Goal: Task Accomplishment & Management: Complete application form

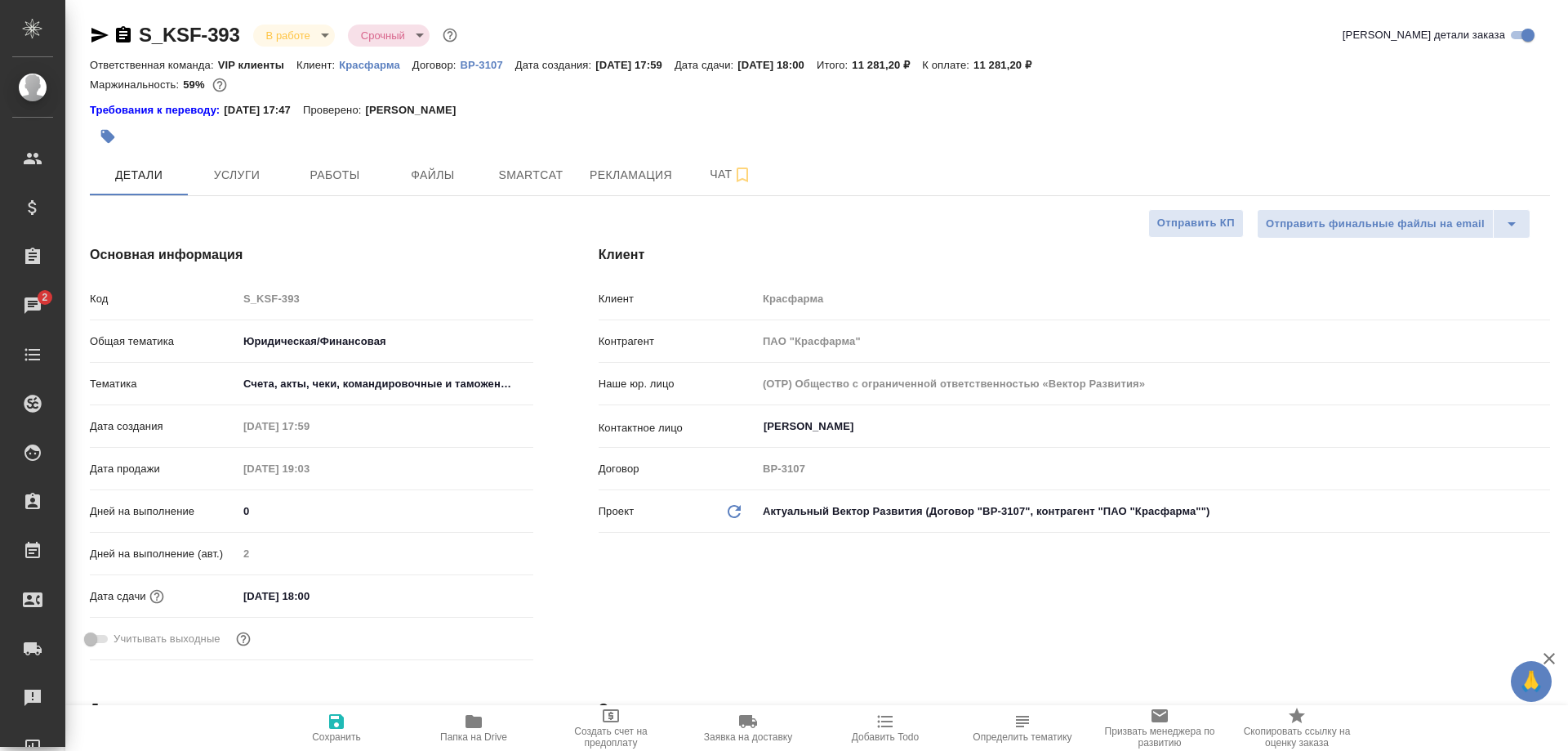
select select "RU"
click at [121, 36] on icon "button" at bounding box center [123, 35] width 19 height 19
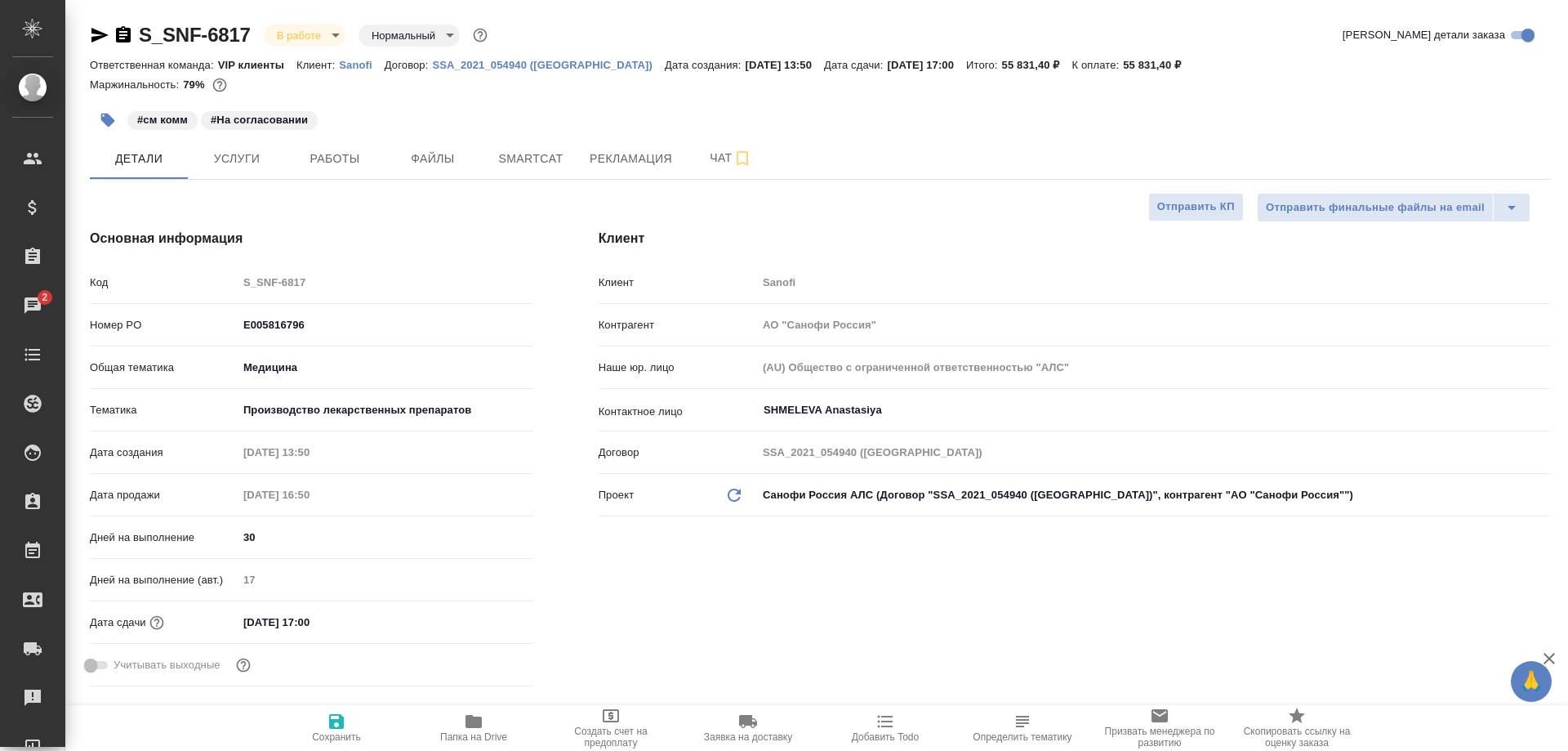
select select "RU"
click at [603, 153] on span "Рекламация" at bounding box center [631, 158] width 83 height 20
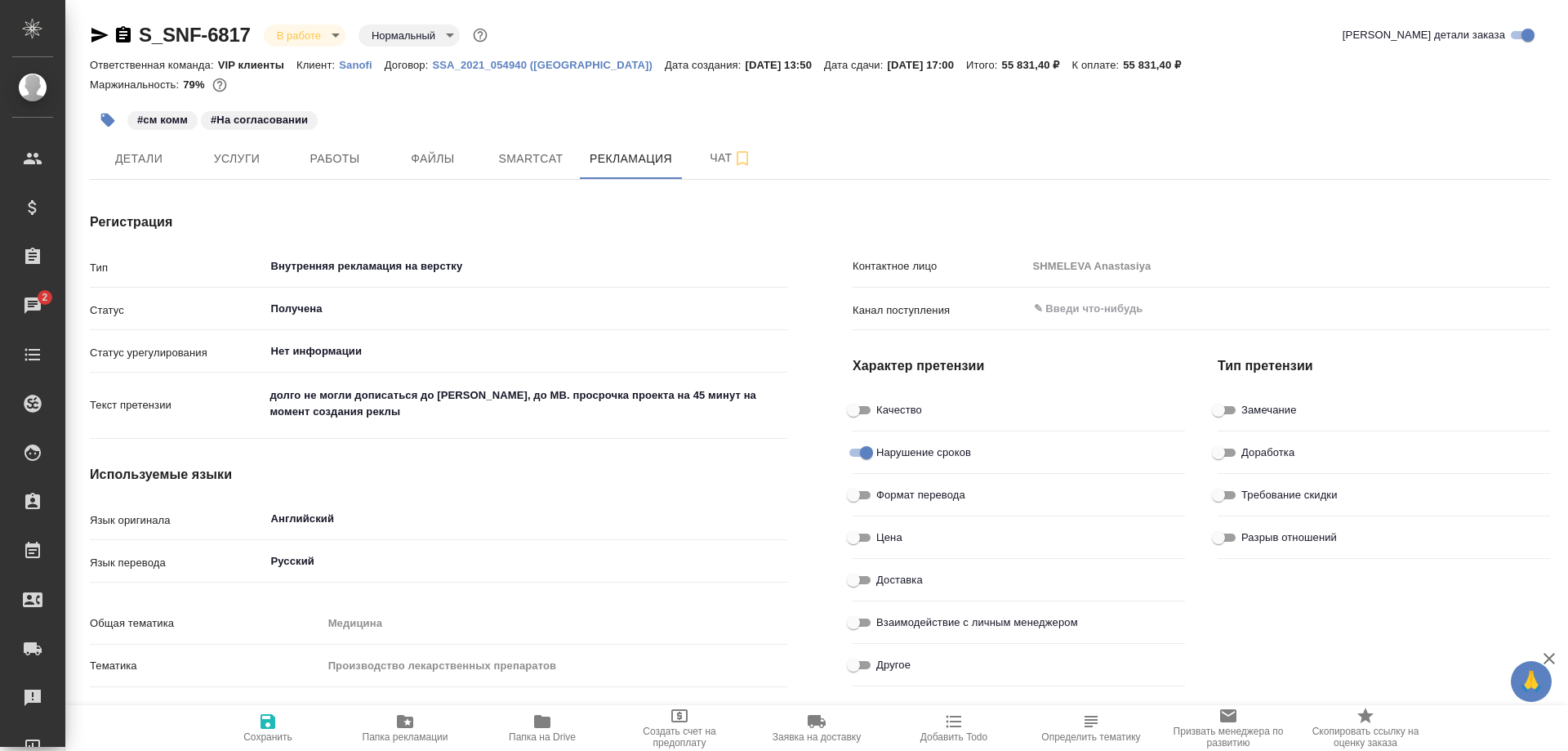
type textarea "x"
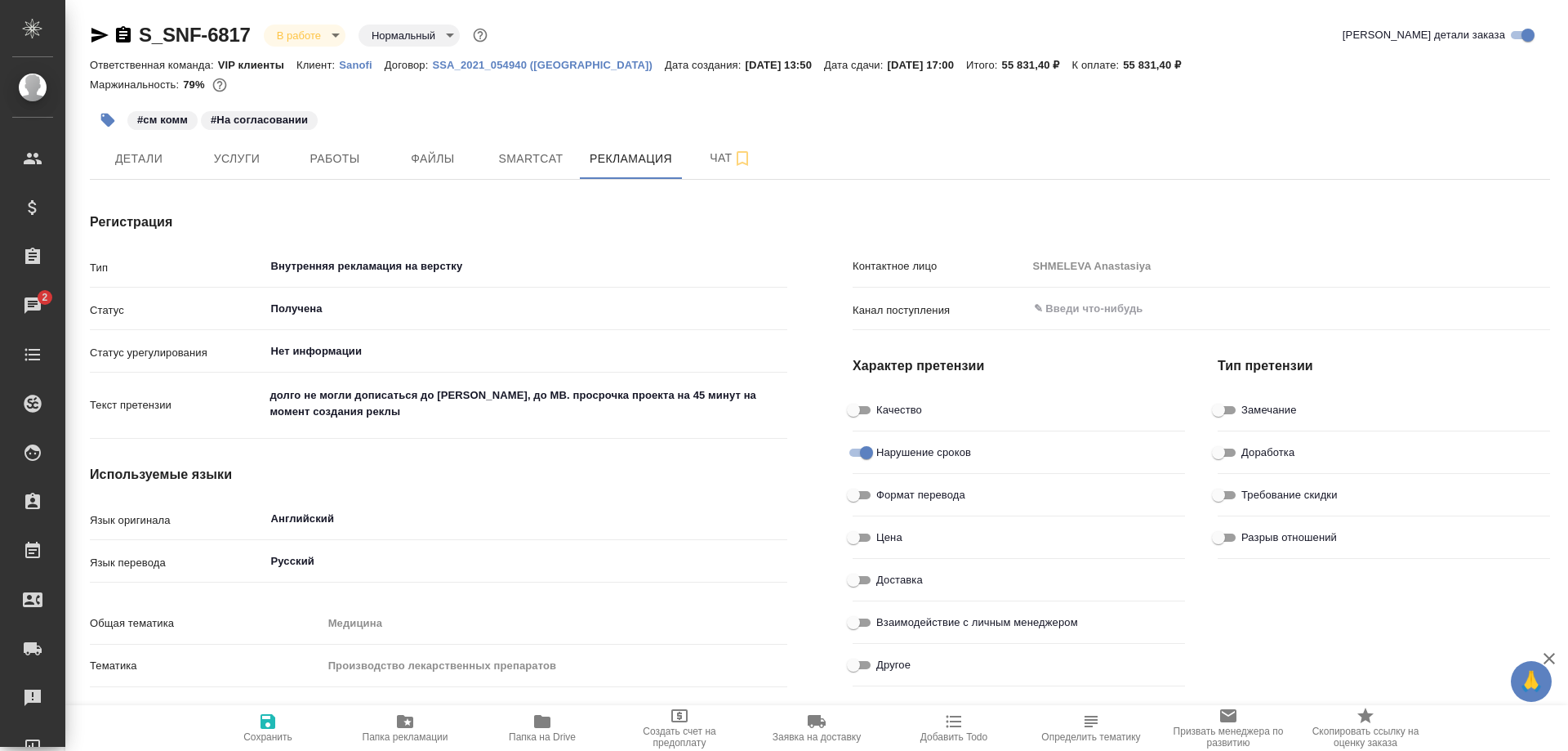
type textarea "x"
type input "Крамник Артём"
type textarea "x"
type input "Крамник Артём"
type textarea "x"
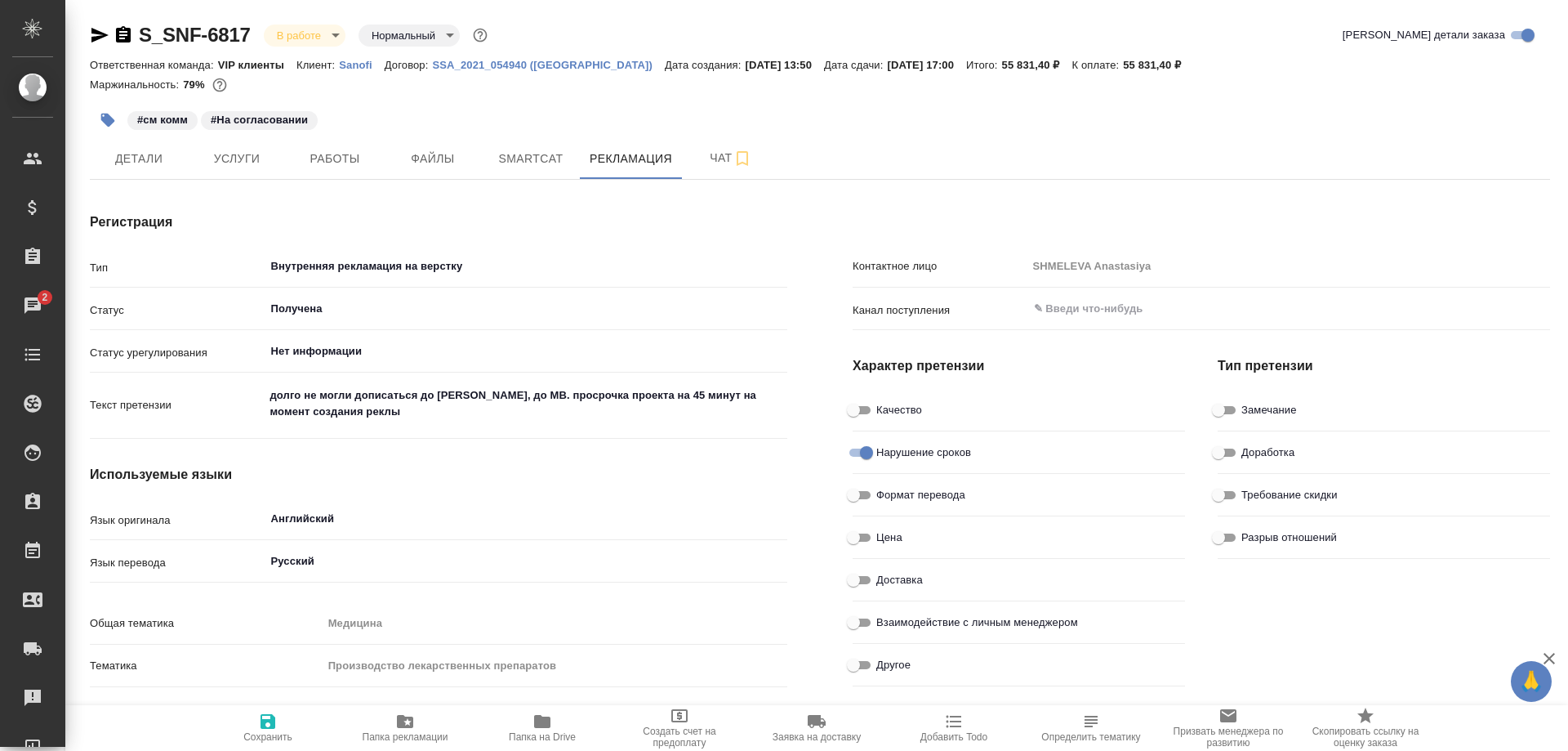
type textarea "x"
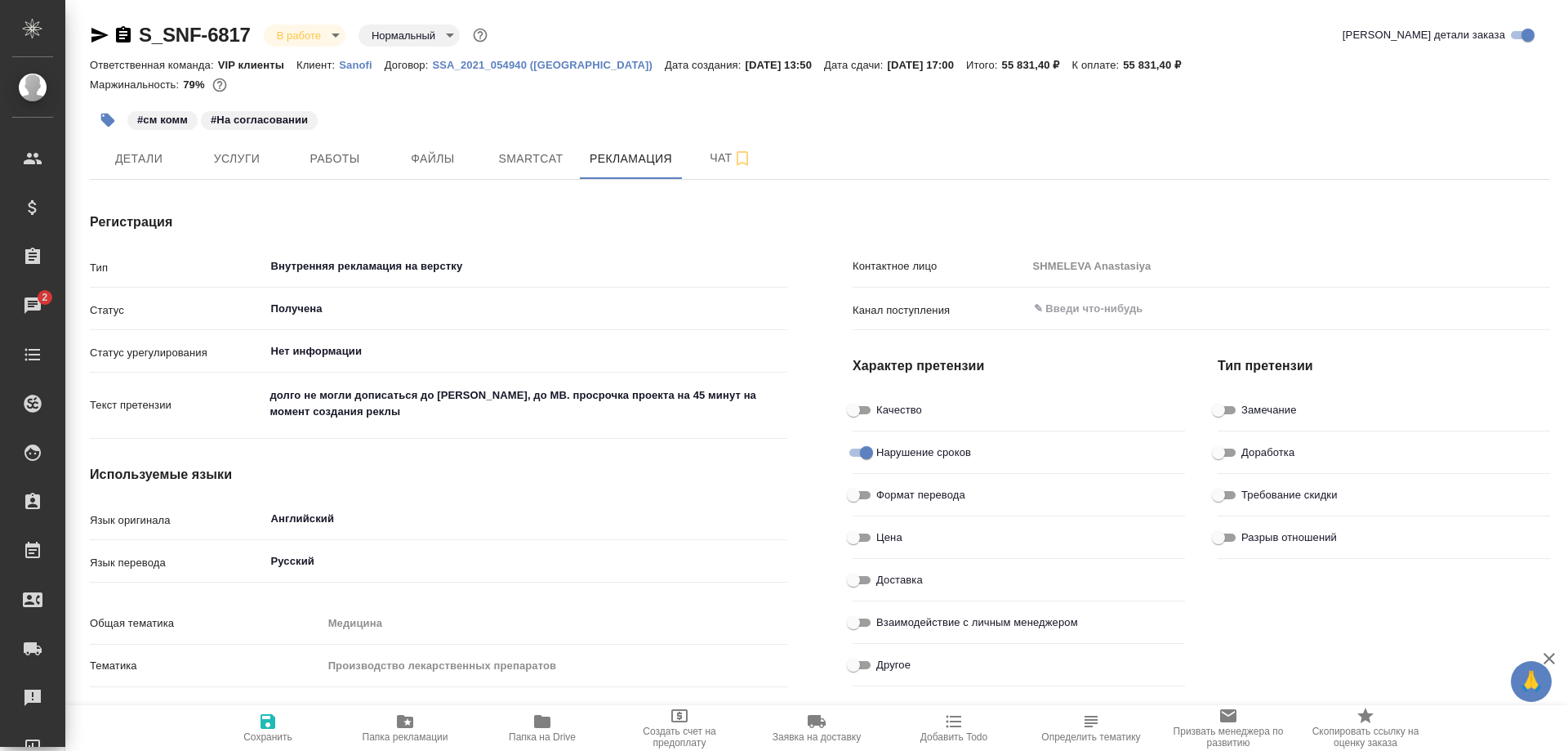
type textarea "x"
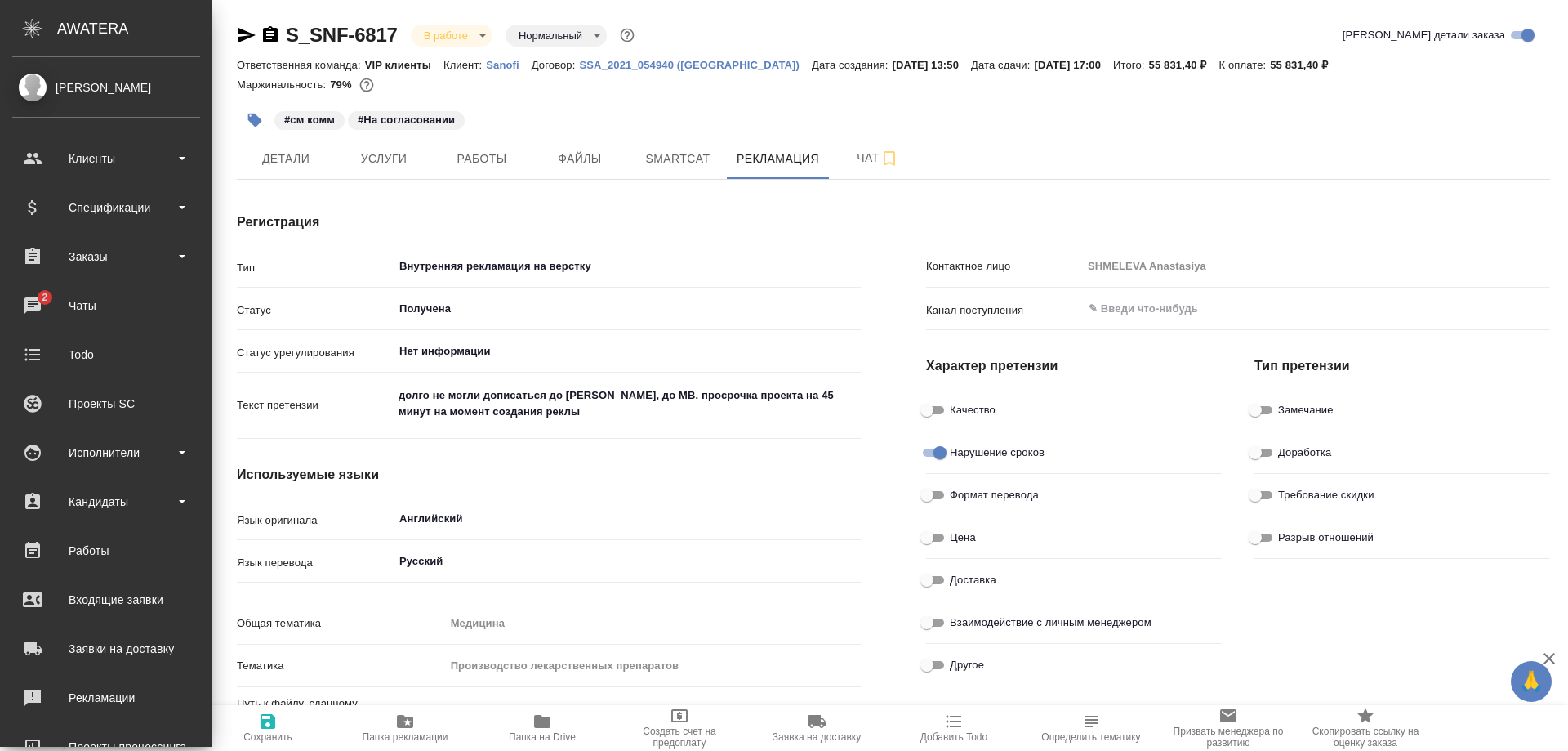
type textarea "x"
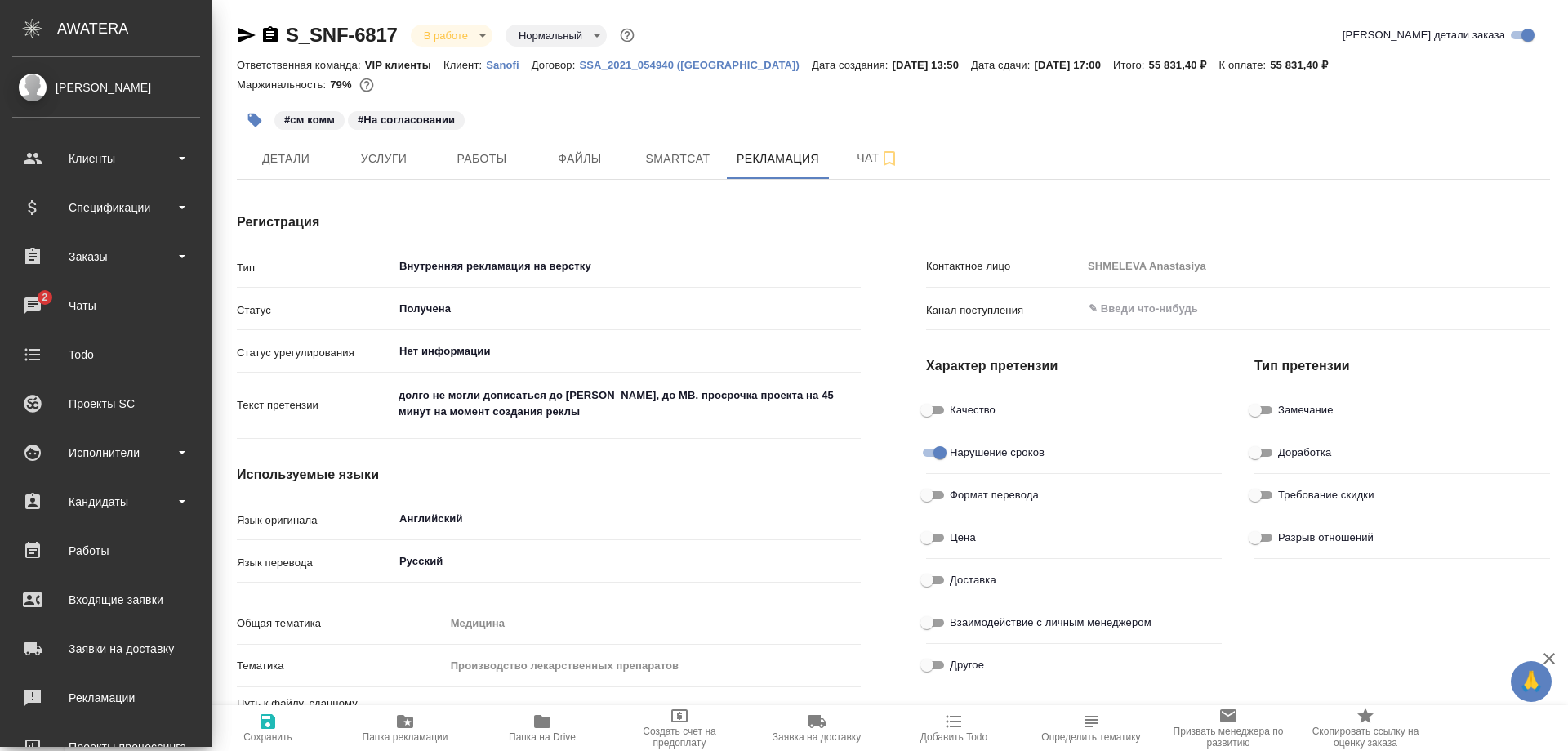
type textarea "x"
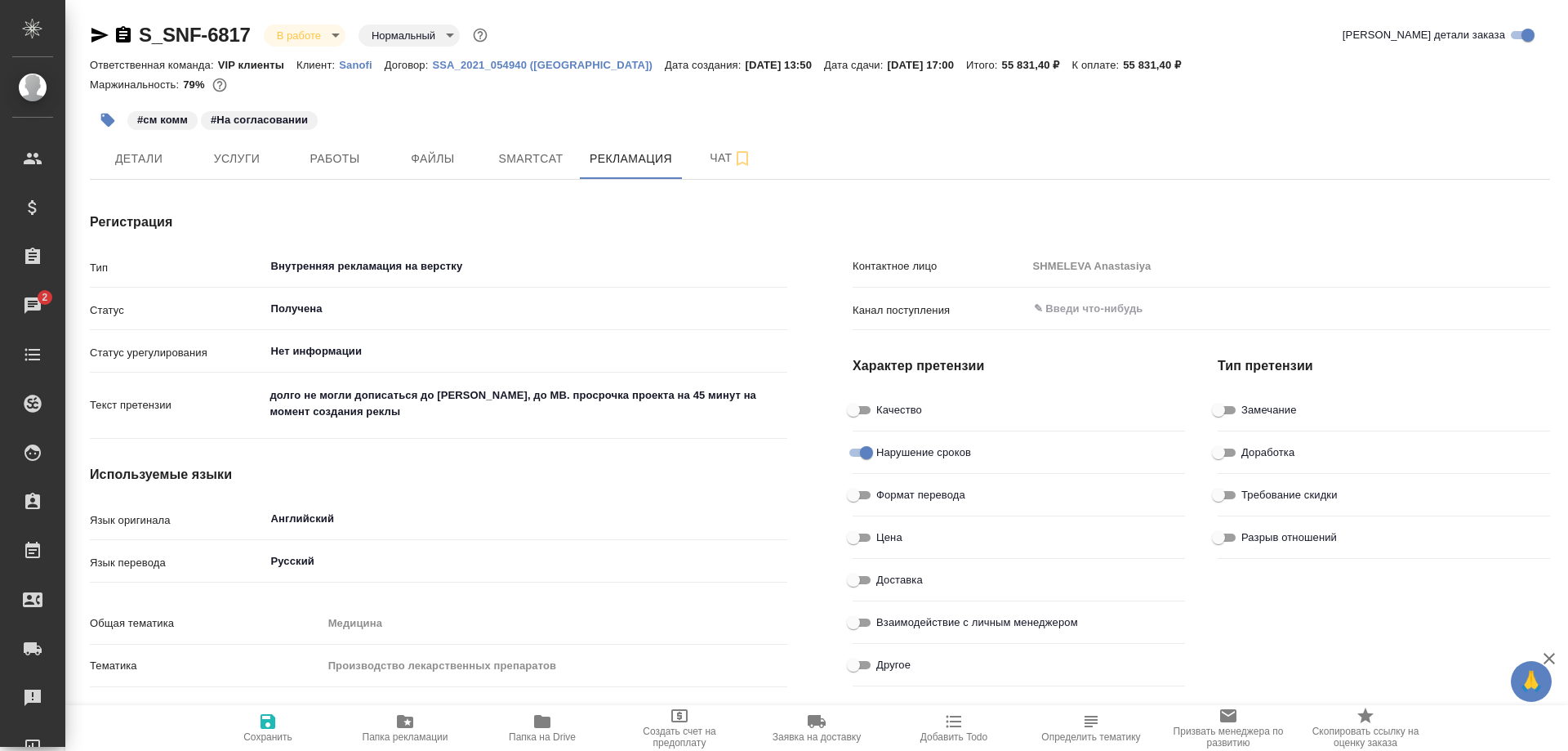
click at [123, 33] on icon "button" at bounding box center [123, 34] width 14 height 16
type textarea "x"
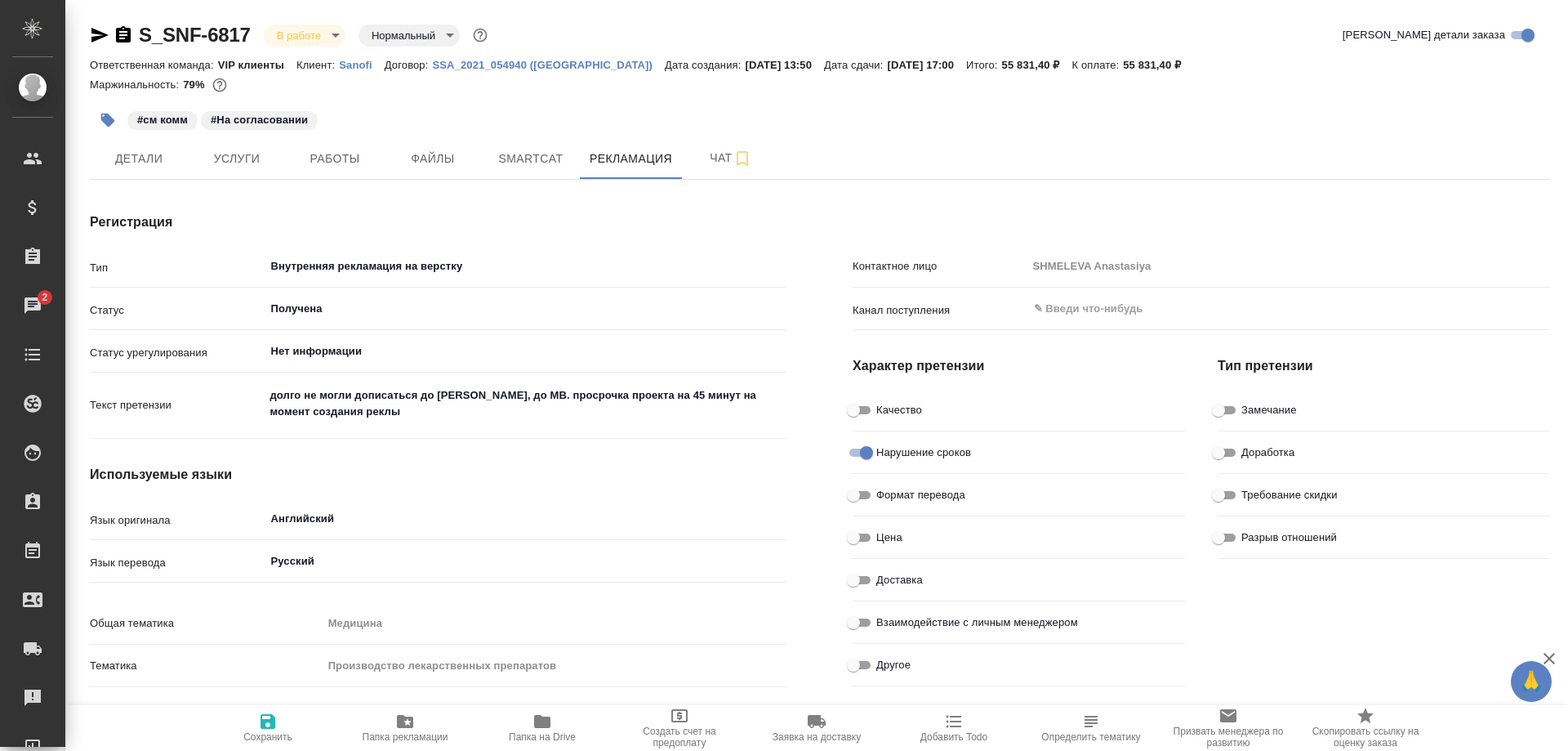
type textarea "x"
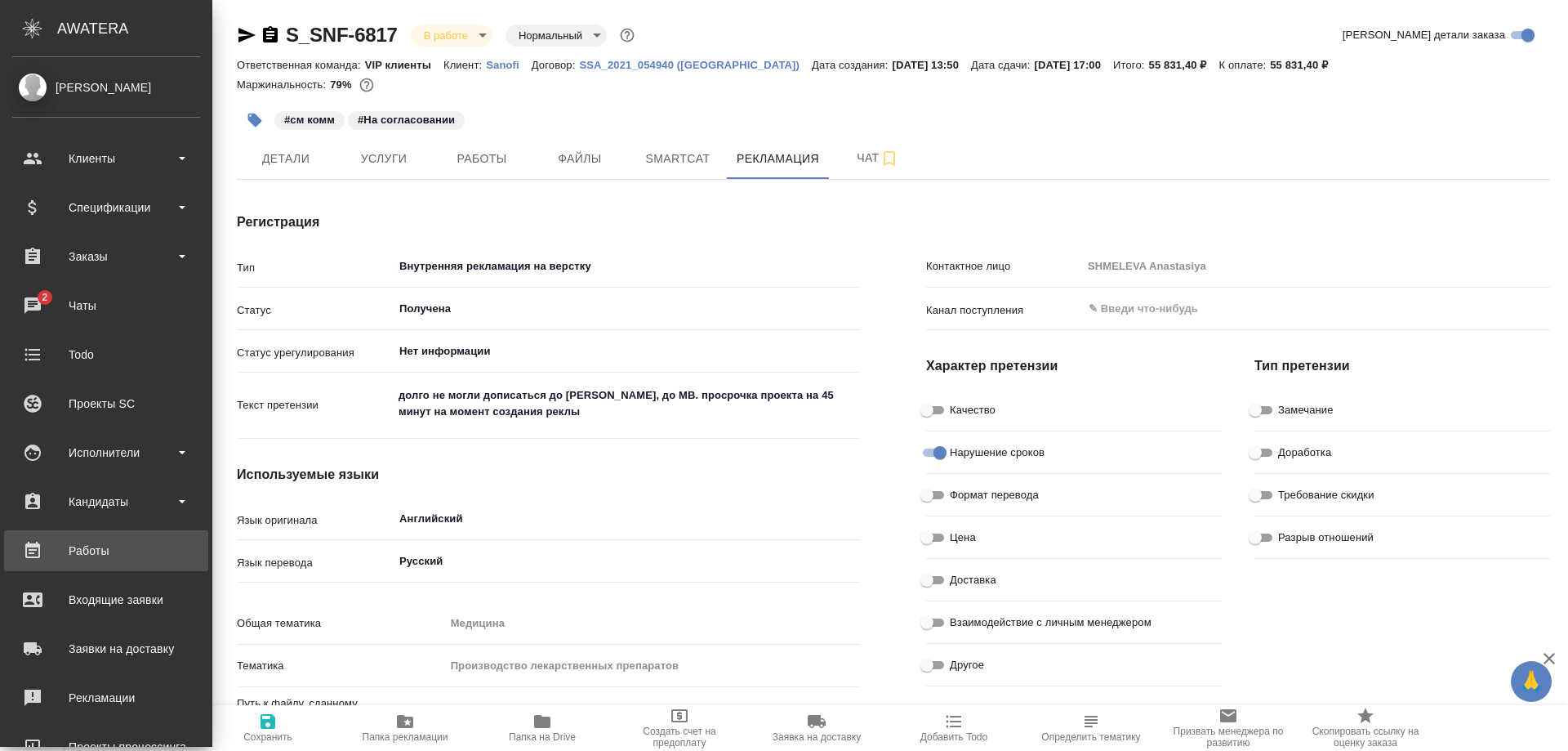
type textarea "x"
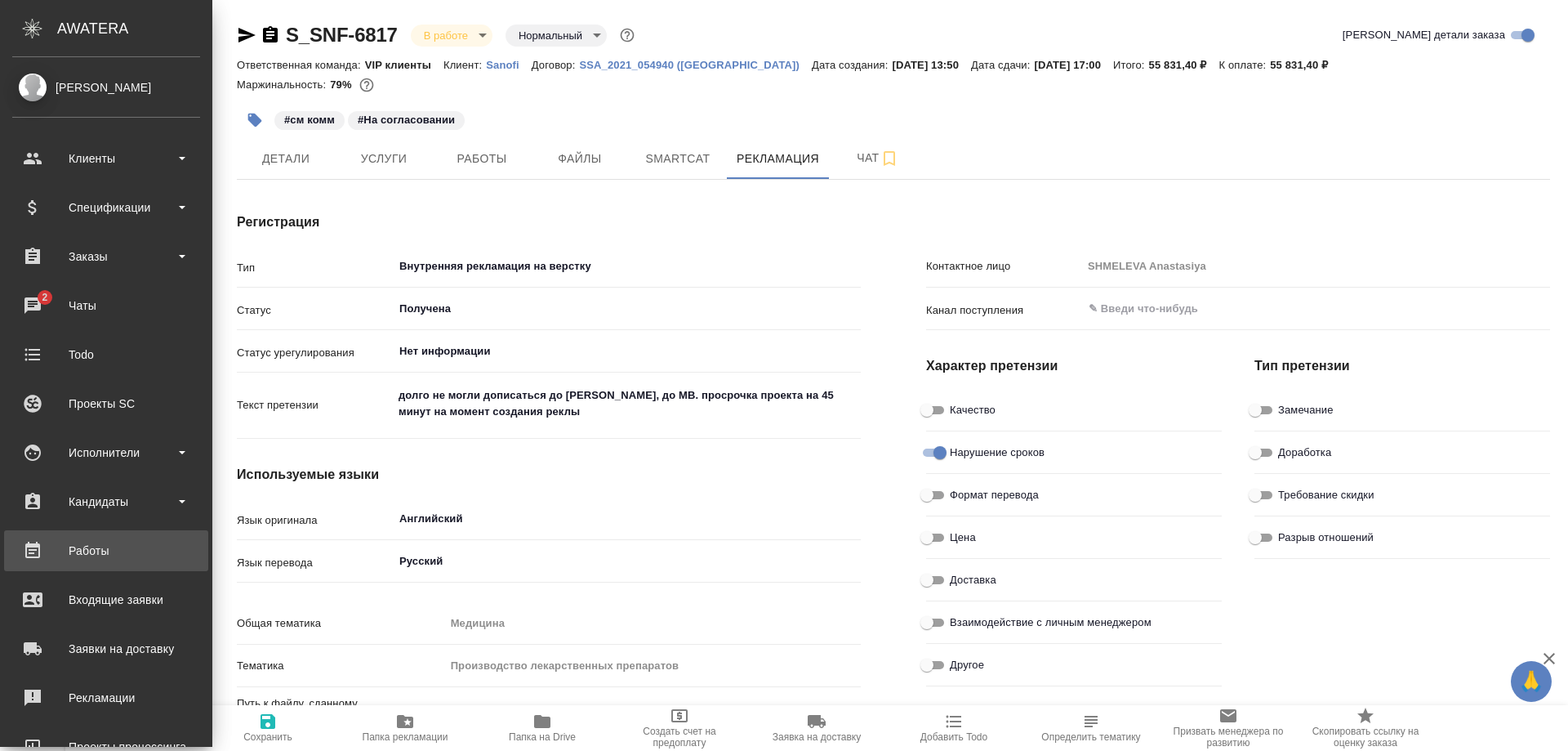
type textarea "x"
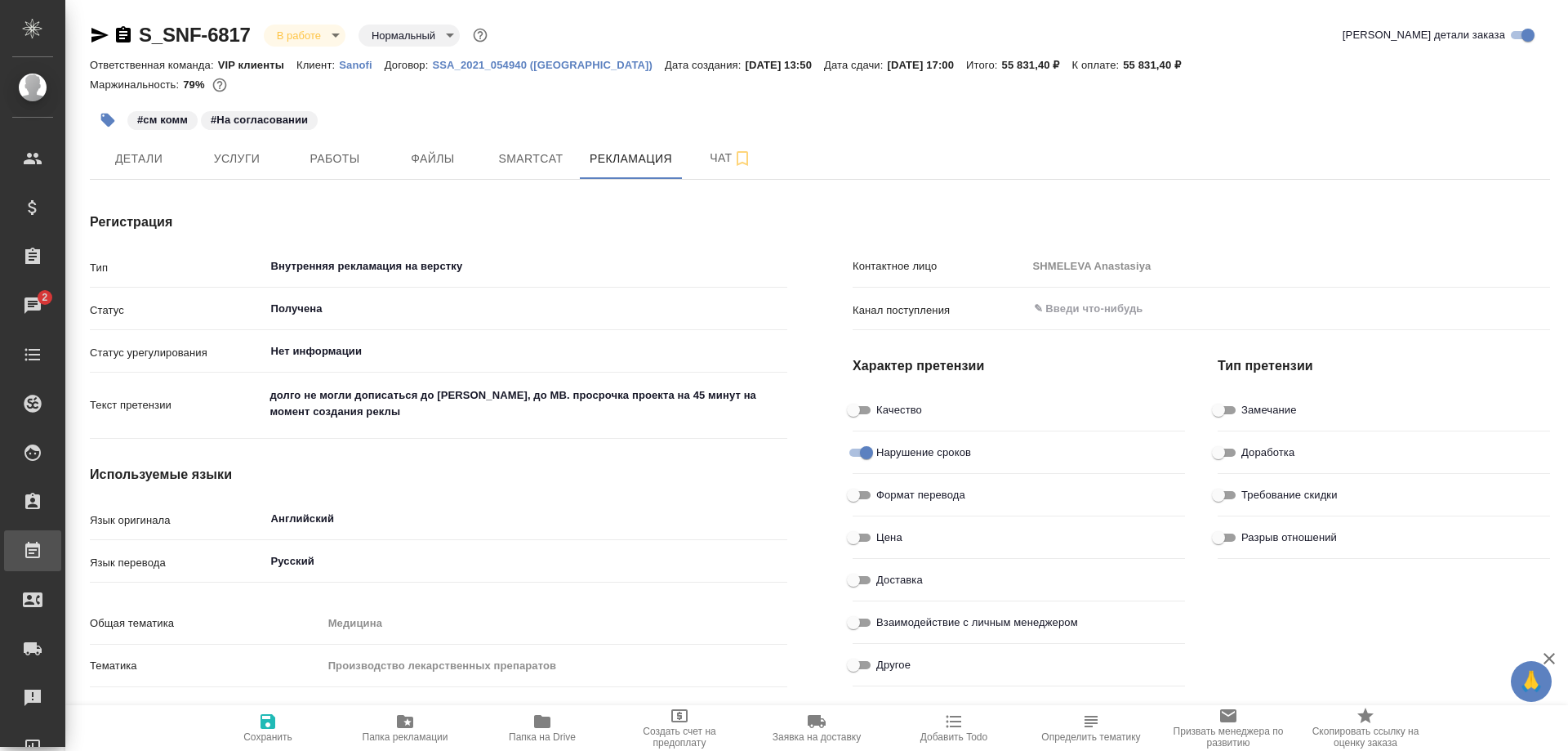
click at [33, 550] on div "Работы" at bounding box center [12, 551] width 41 height 25
type textarea "x"
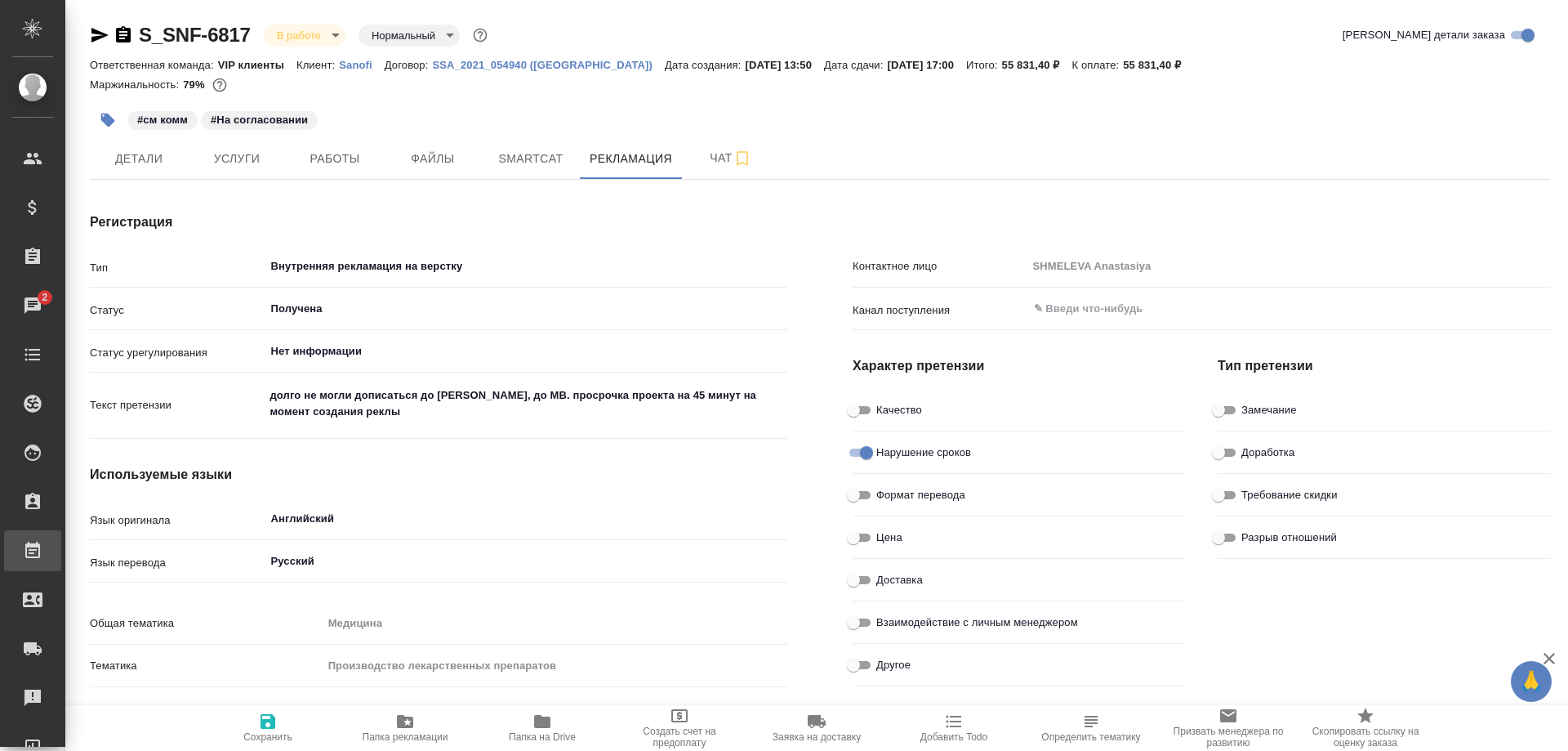
type textarea "x"
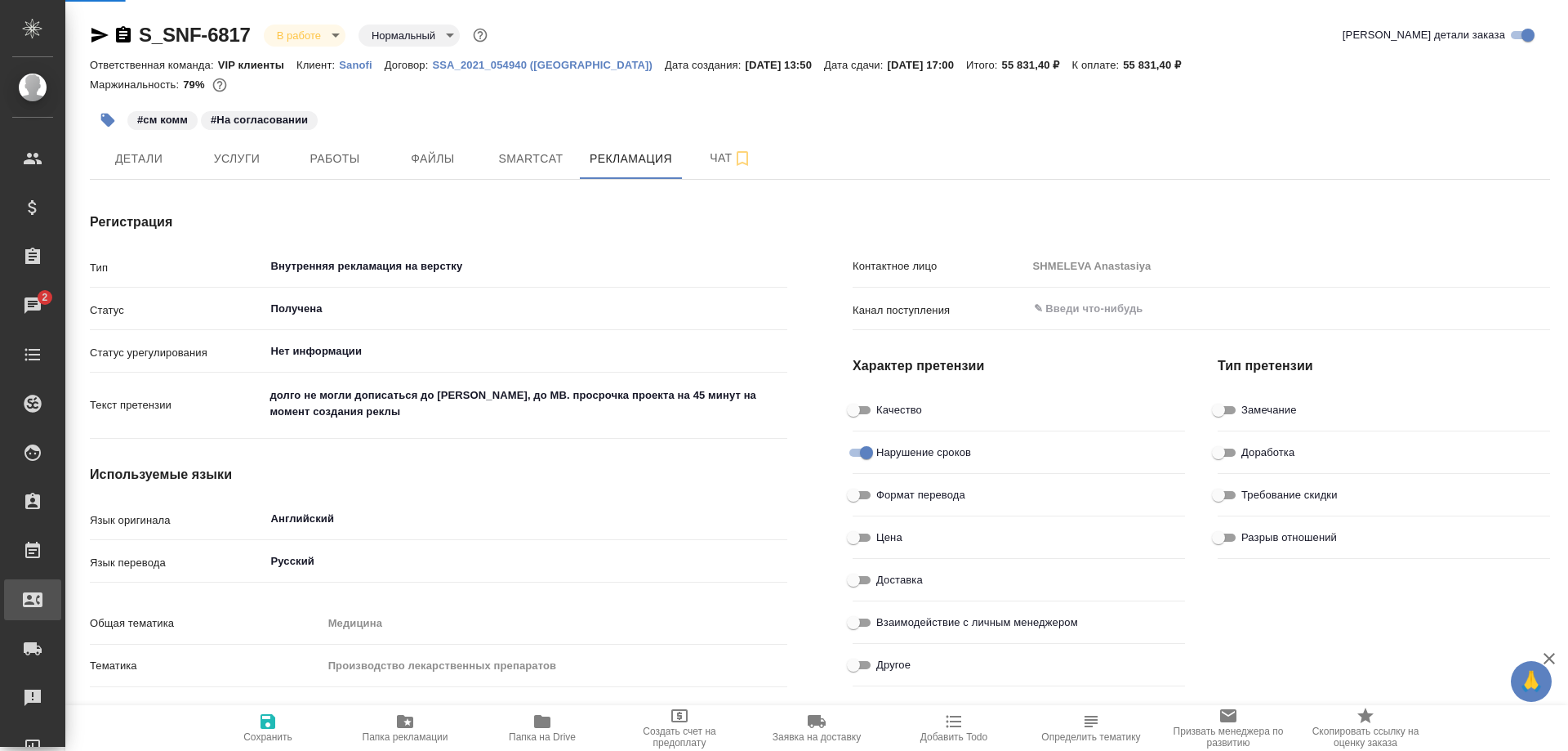
type textarea "x"
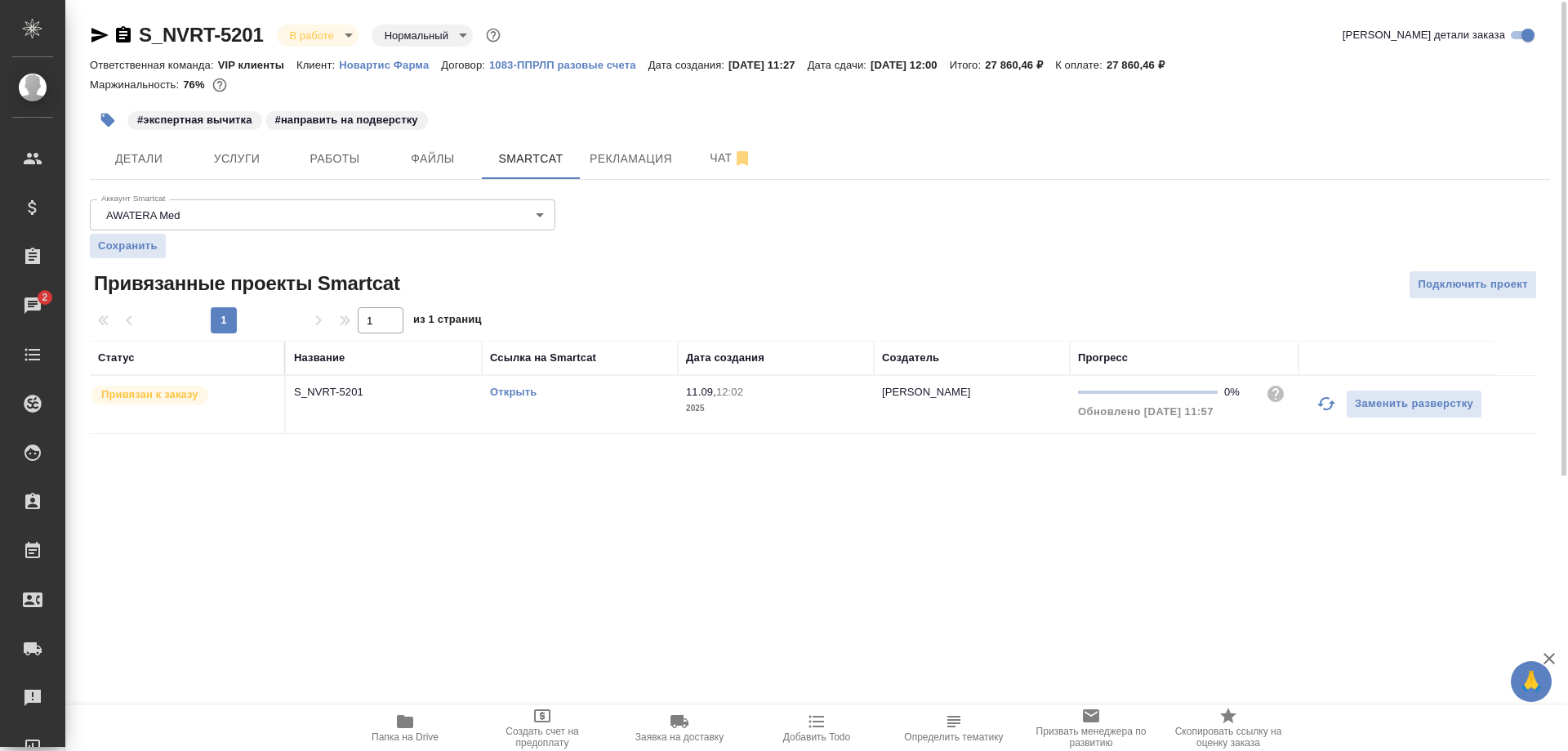
scroll to position [1, 0]
click at [123, 32] on icon "button" at bounding box center [123, 33] width 14 height 16
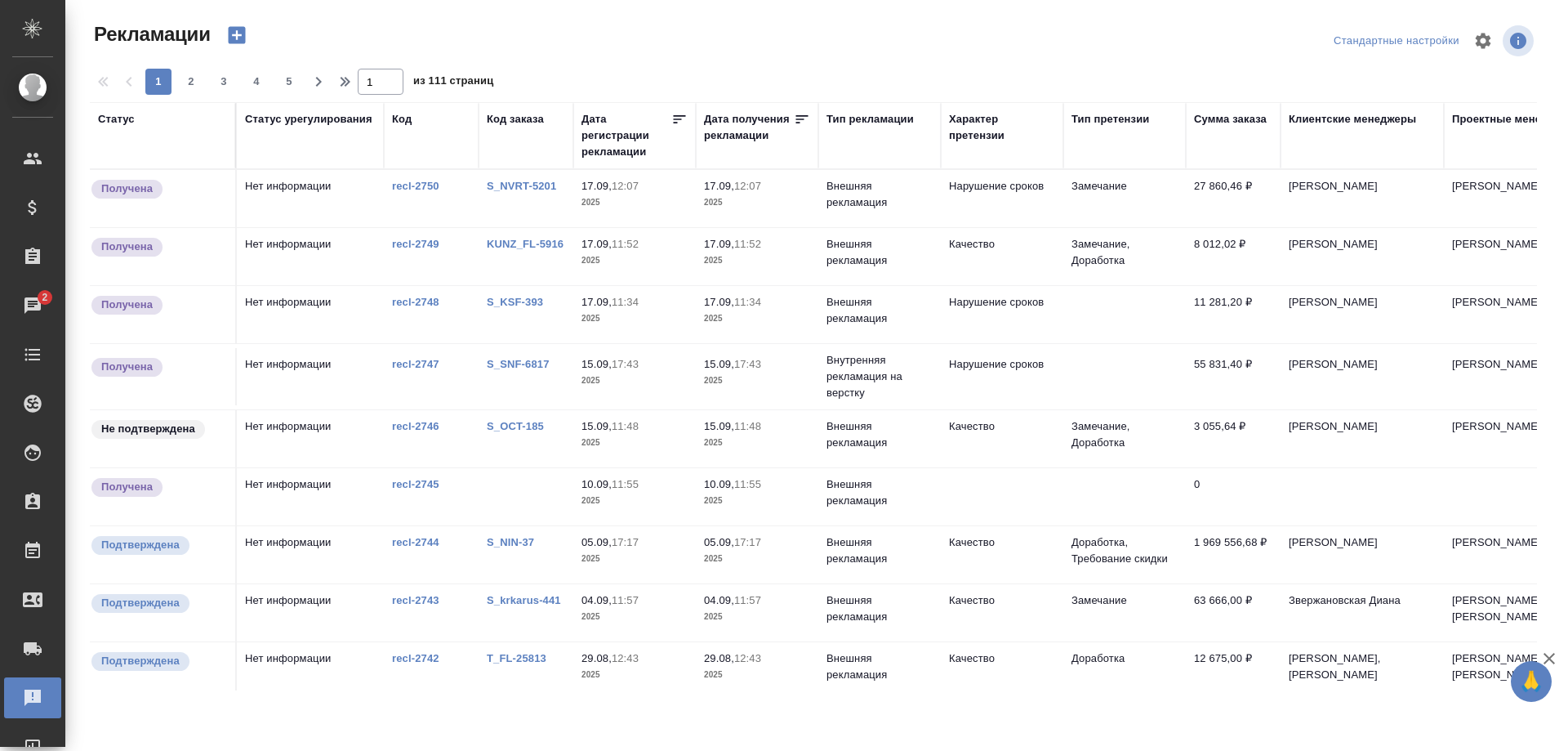
click at [519, 597] on link "S_krkarus-441" at bounding box center [523, 599] width 74 height 12
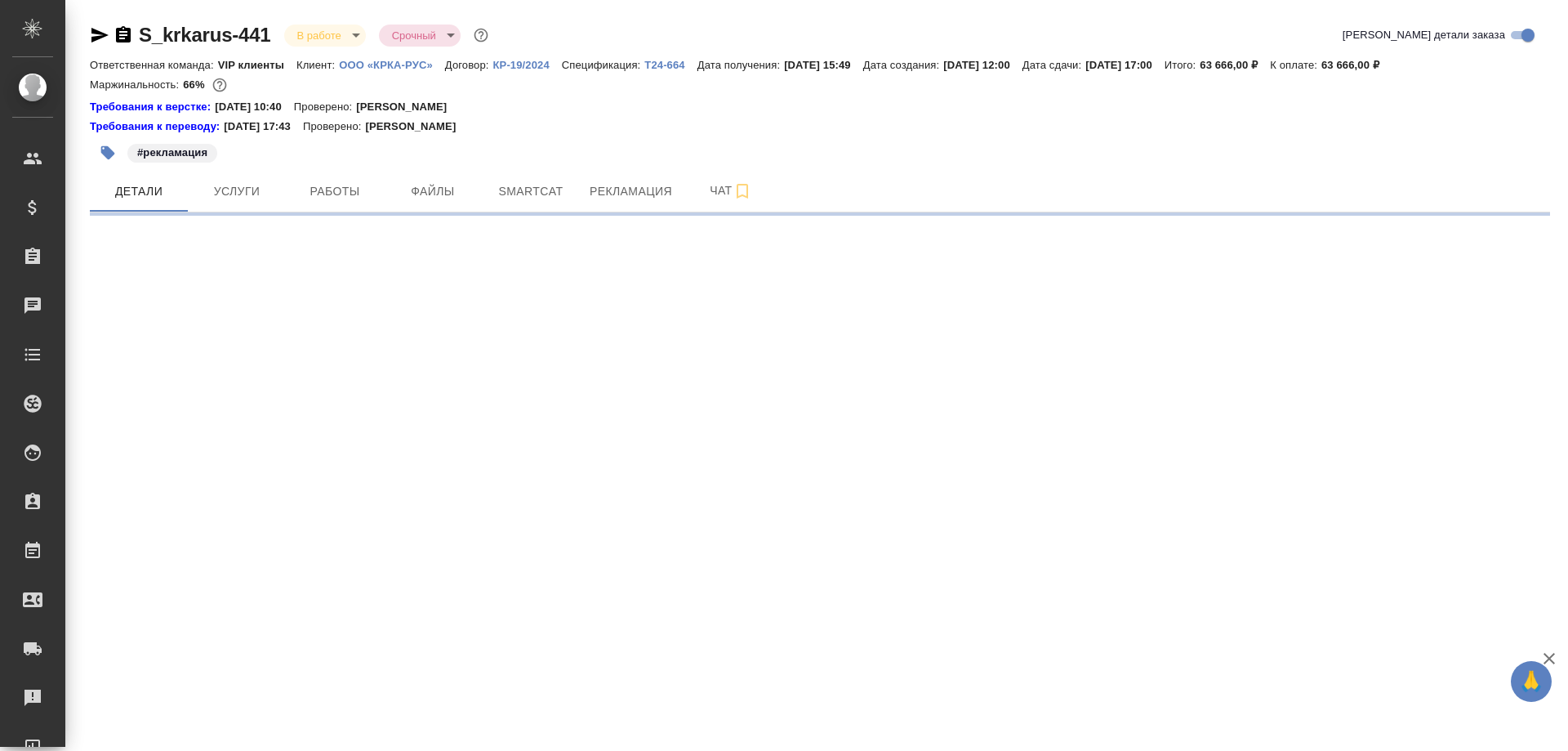
select select "RU"
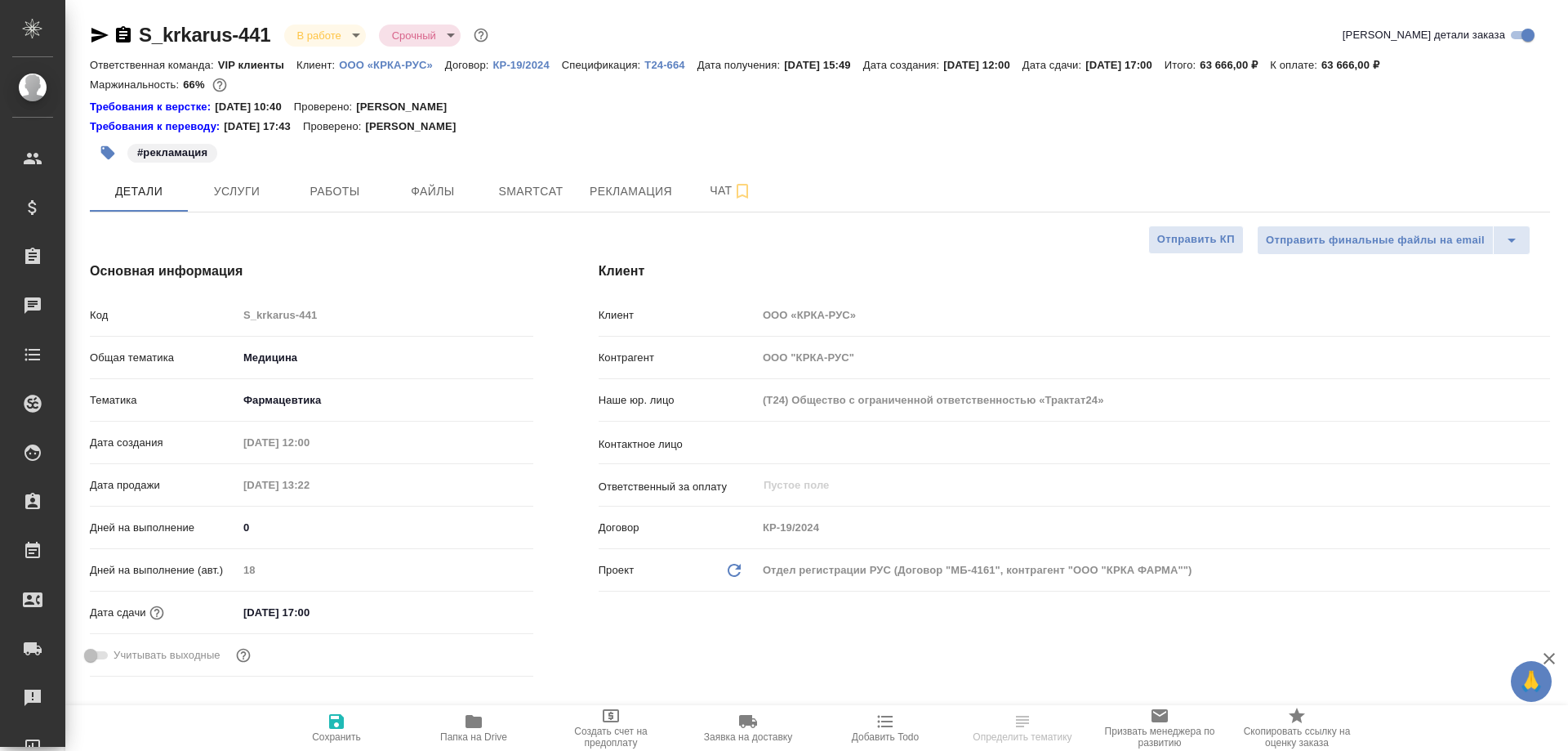
type textarea "x"
type input "[PERSON_NAME]"
type textarea "x"
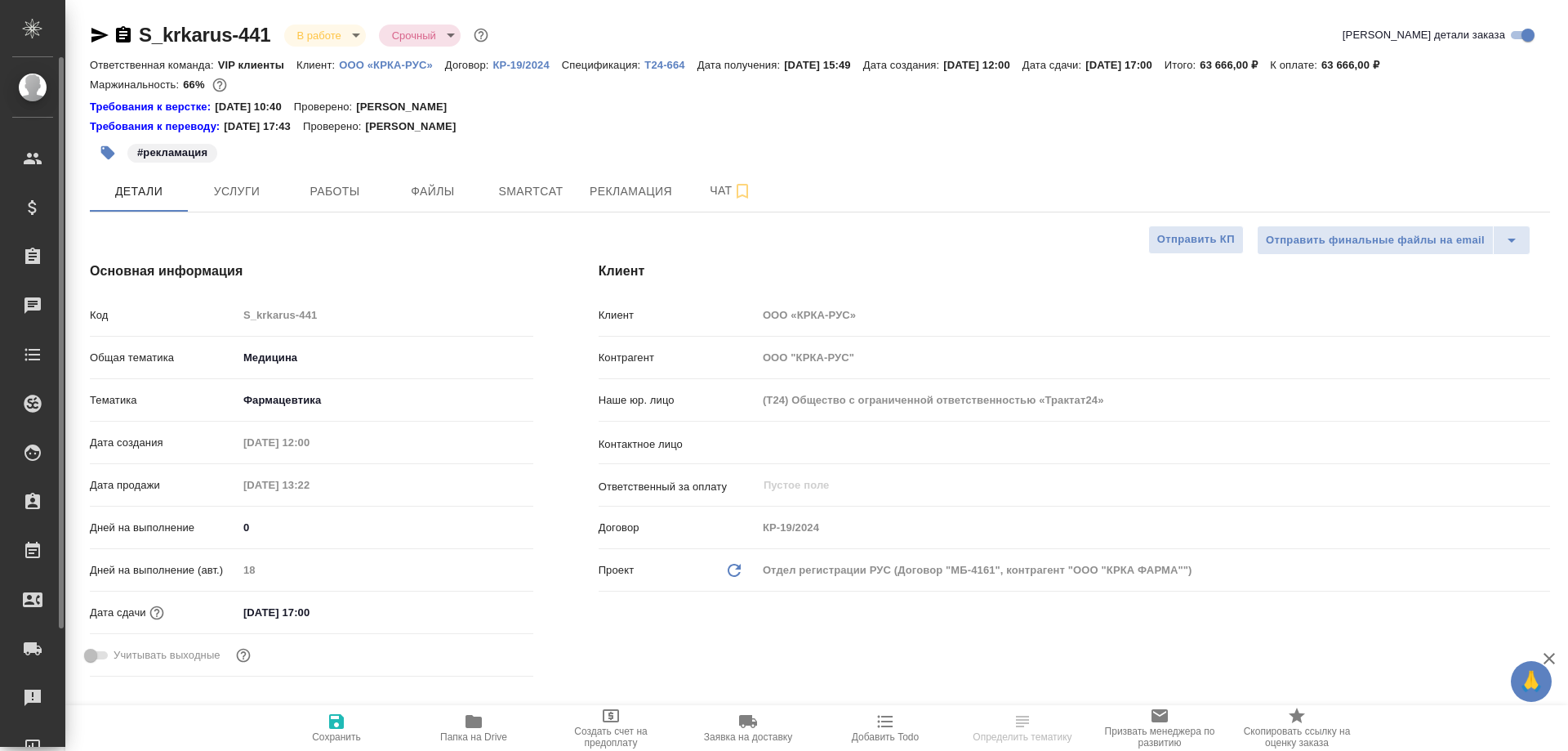
type textarea "x"
type input "Matveeva Anastasia"
type input "[PERSON_NAME]"
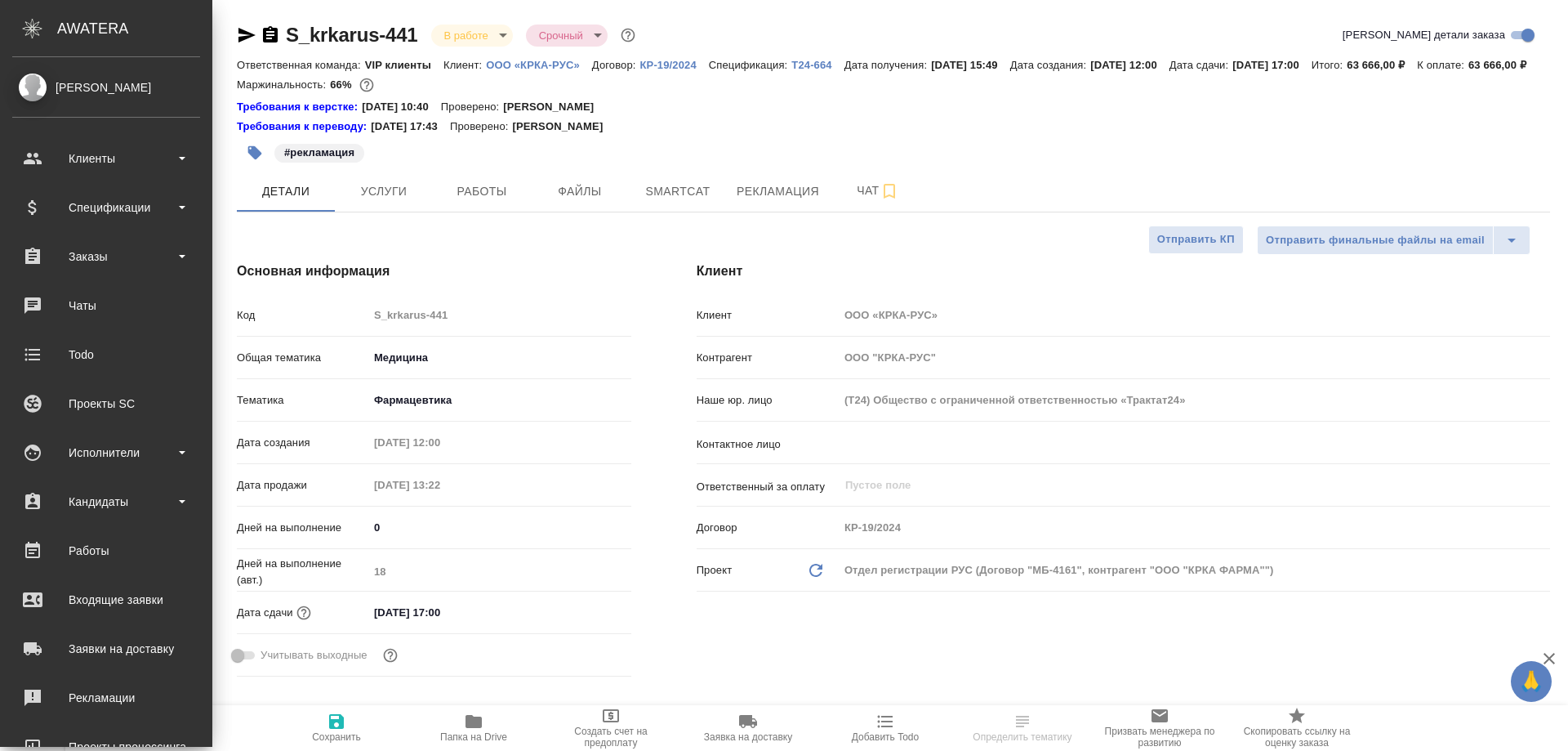
type textarea "x"
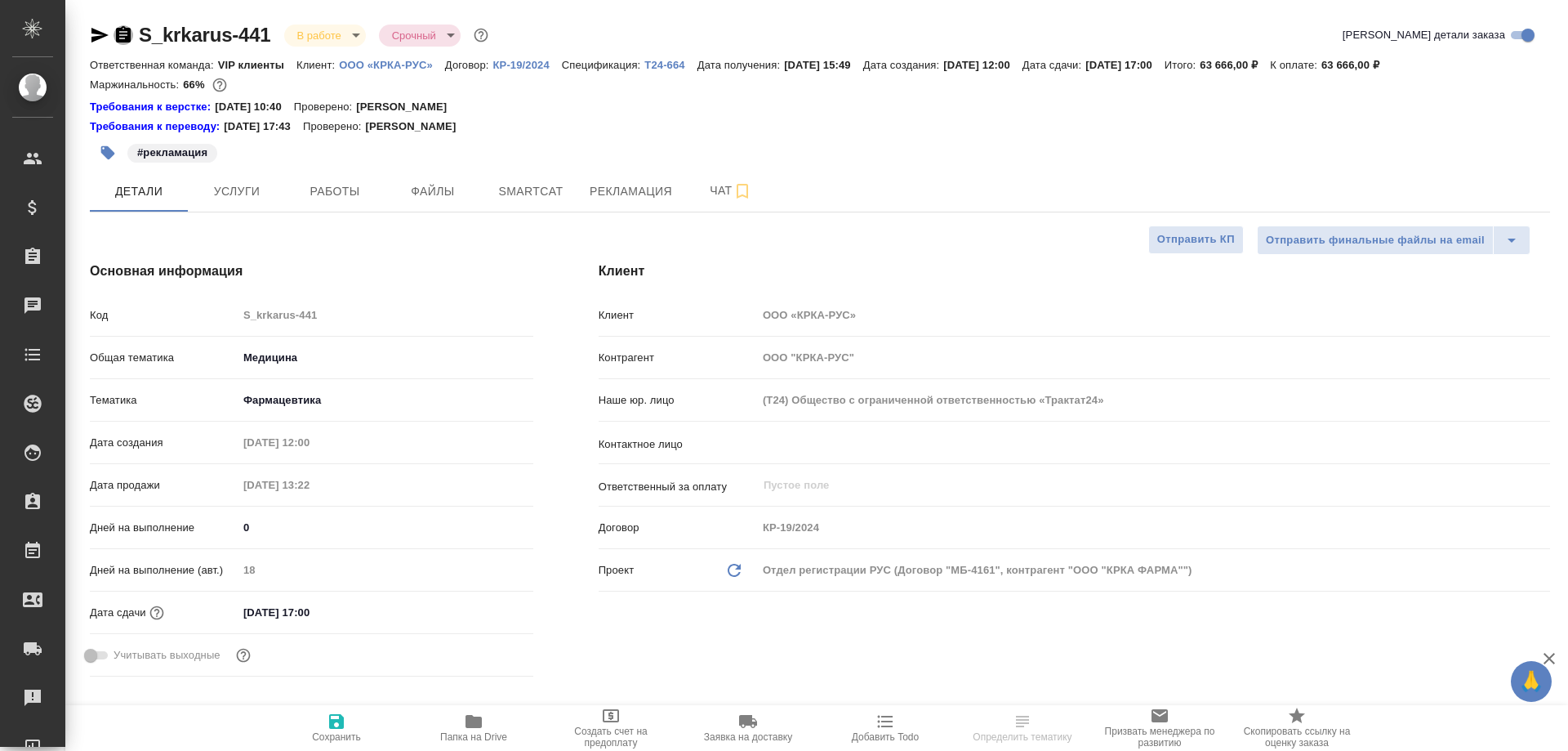
click at [123, 36] on icon "button" at bounding box center [123, 34] width 14 height 16
type textarea "x"
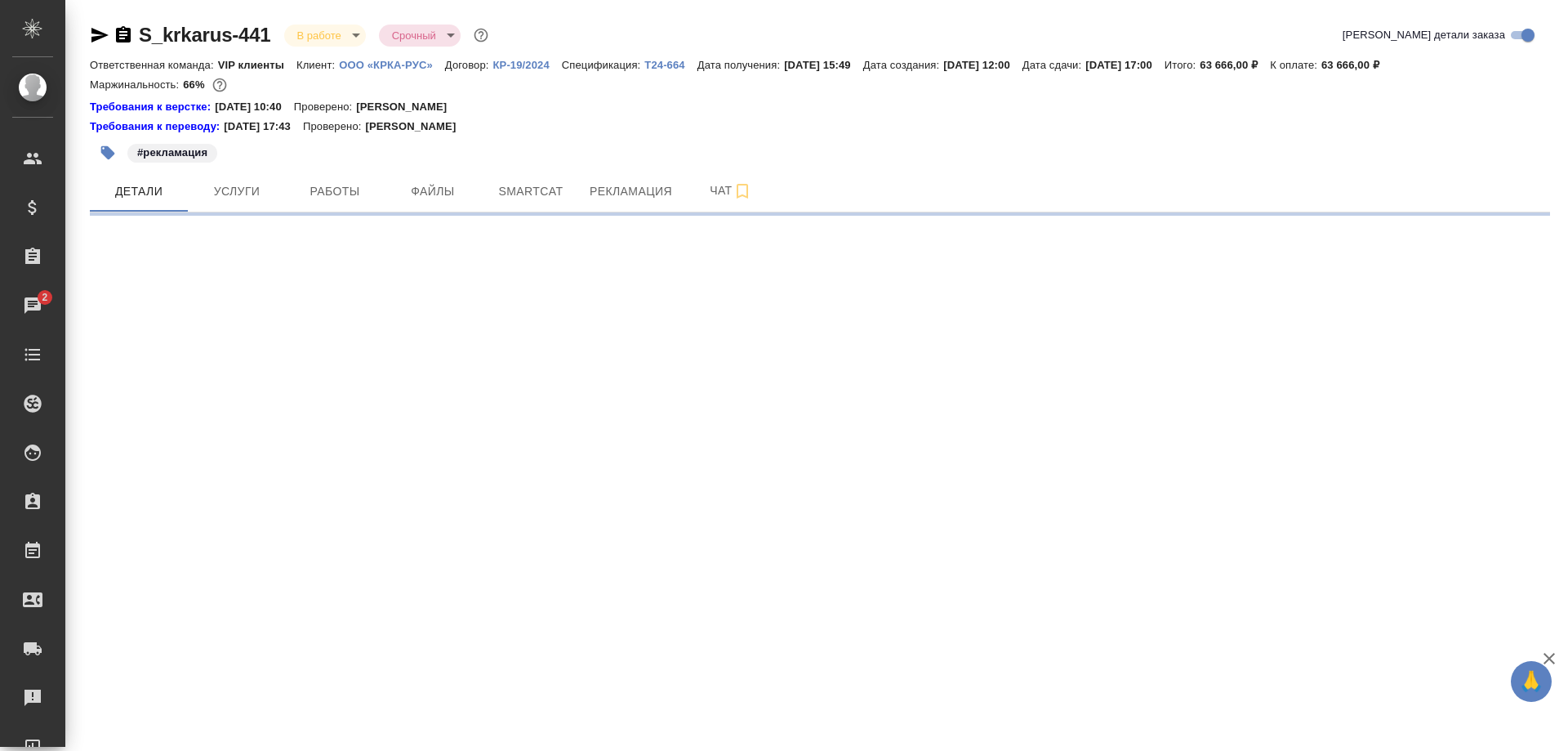
select select "RU"
